Goal: Information Seeking & Learning: Learn about a topic

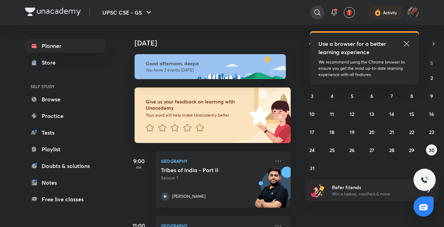
click at [318, 9] on icon at bounding box center [317, 12] width 8 height 8
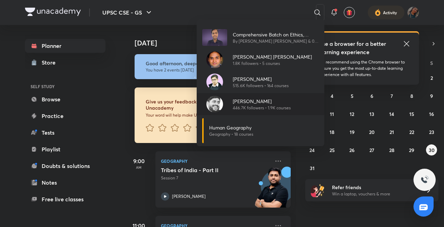
click at [243, 95] on div "[PERSON_NAME] 446.7K followers • 1.9K courses" at bounding box center [261, 104] width 128 height 22
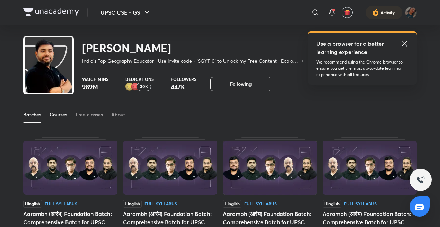
click at [60, 118] on link "Courses" at bounding box center [59, 114] width 18 height 17
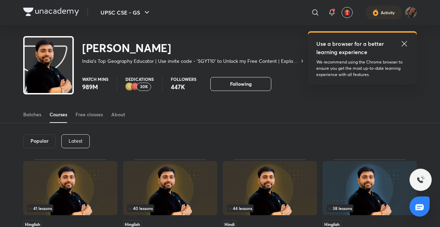
click at [80, 136] on div "Latest" at bounding box center [75, 141] width 28 height 14
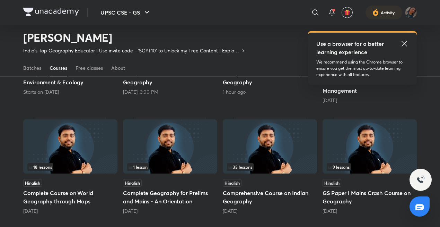
scroll to position [150, 0]
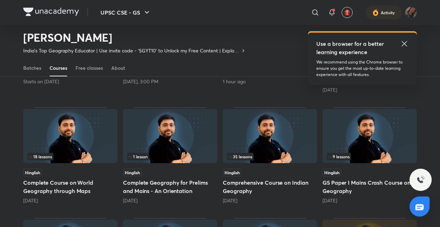
click at [286, 119] on img at bounding box center [270, 136] width 94 height 54
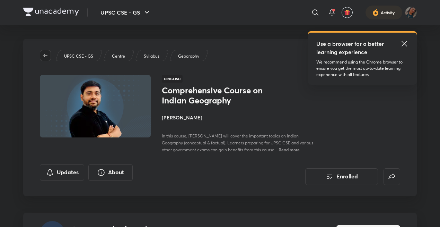
click at [44, 54] on icon "button" at bounding box center [46, 56] width 6 height 6
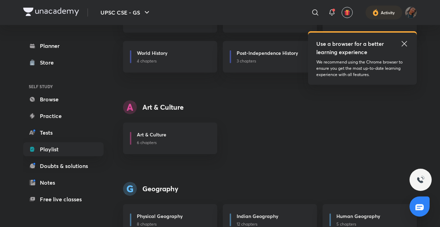
scroll to position [413, 0]
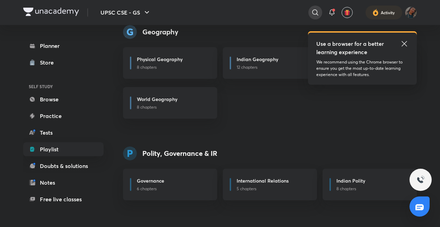
click at [321, 9] on div at bounding box center [315, 13] width 14 height 14
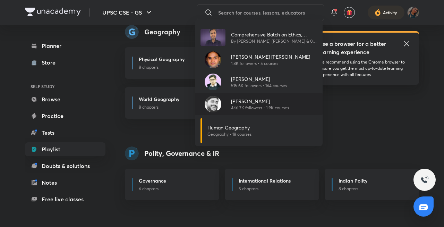
click at [218, 101] on img at bounding box center [212, 104] width 17 height 17
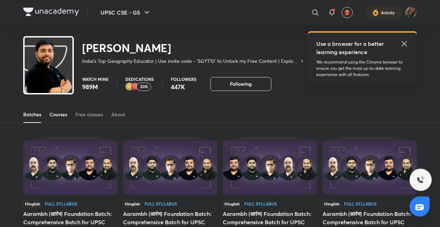
click at [66, 114] on div "Courses" at bounding box center [59, 114] width 18 height 7
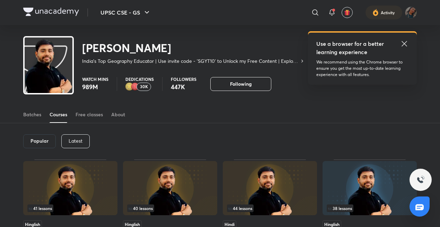
click at [76, 143] on p "Latest" at bounding box center [76, 141] width 14 height 6
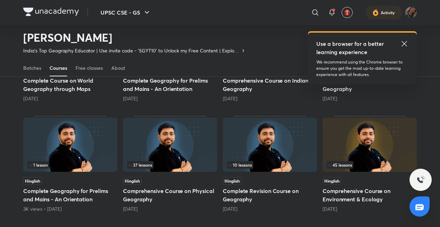
scroll to position [254, 0]
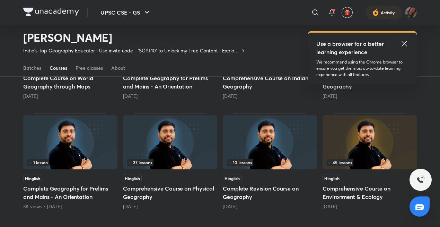
click at [174, 145] on img at bounding box center [170, 142] width 94 height 54
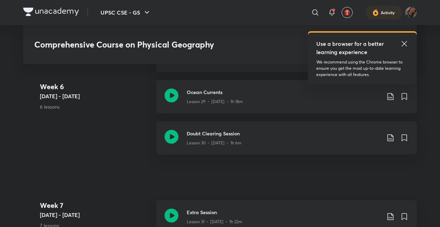
scroll to position [1763, 0]
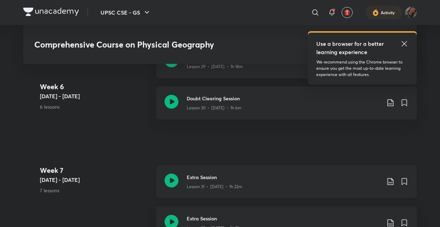
click at [177, 183] on icon at bounding box center [172, 180] width 14 height 14
click at [171, 211] on div "Extra Session Lesson 32 • [DATE] • 1h 29m" at bounding box center [286, 222] width 261 height 33
